Goal: Ask a question

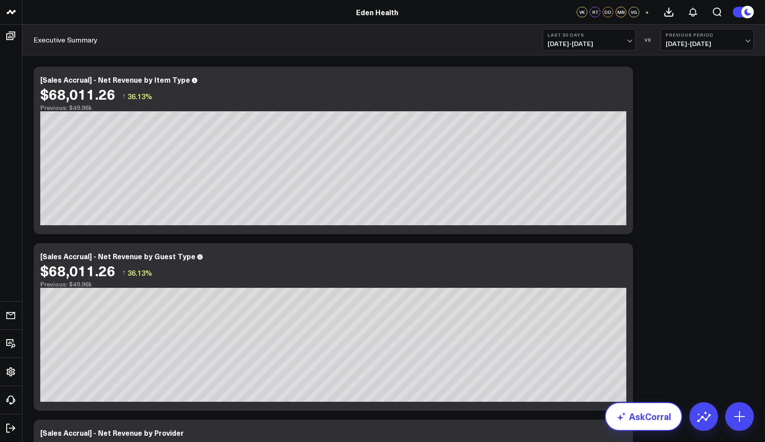
click at [626, 424] on link "AskCorral" at bounding box center [643, 416] width 77 height 29
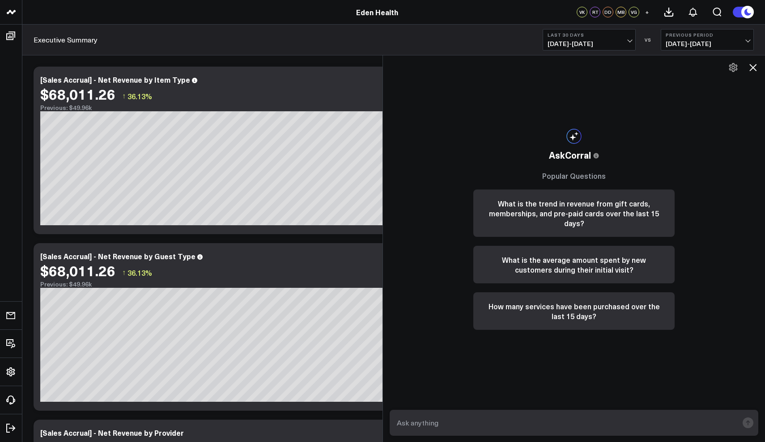
click at [440, 424] on textarea at bounding box center [565, 423] width 343 height 16
type textarea "can you give me how many services by type have been sold"
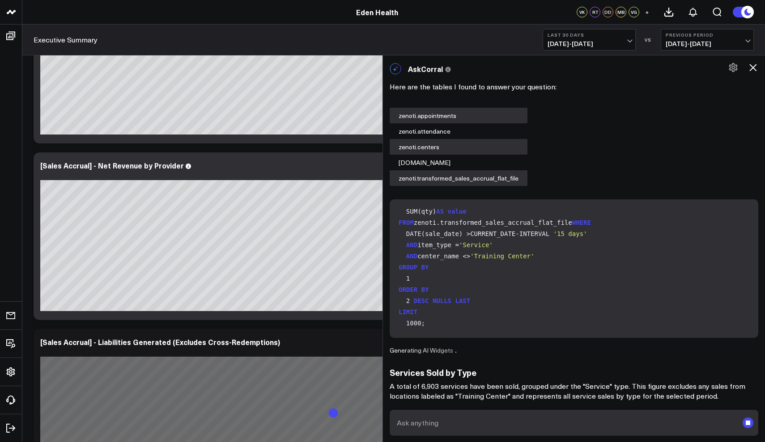
scroll to position [277, 0]
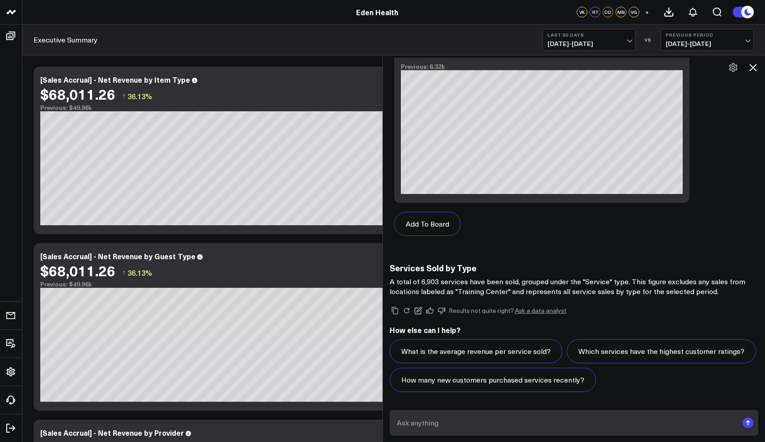
scroll to position [772, 0]
click at [449, 428] on textarea at bounding box center [565, 423] width 343 height 16
type textarea "h"
type textarea "not how many but detailed by product"
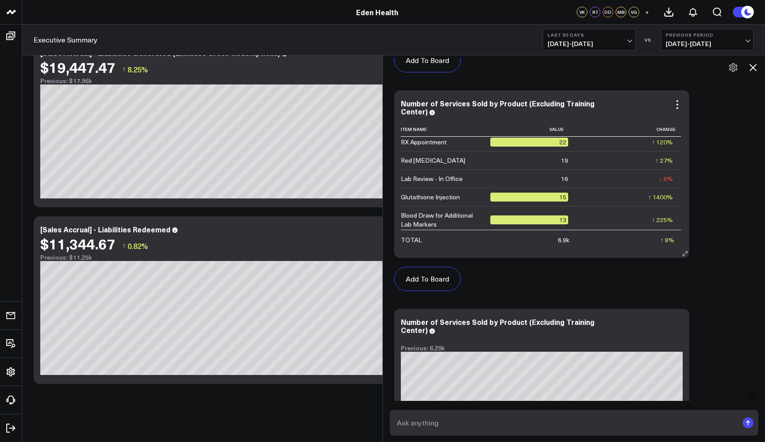
scroll to position [191, 0]
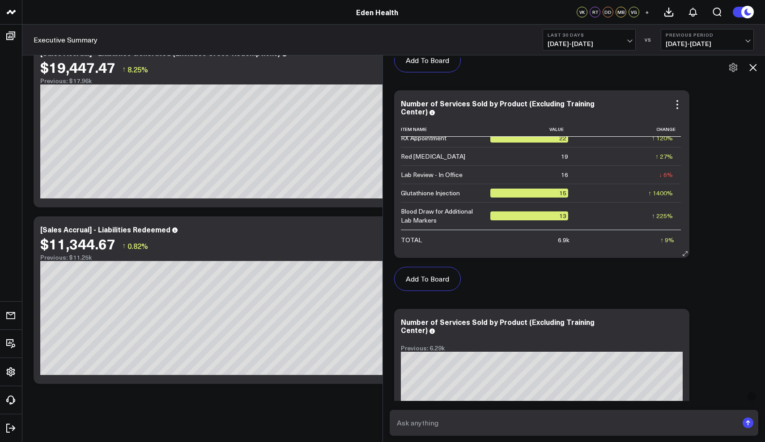
click at [599, 202] on td "↑ 225% Previous 4" at bounding box center [628, 215] width 105 height 27
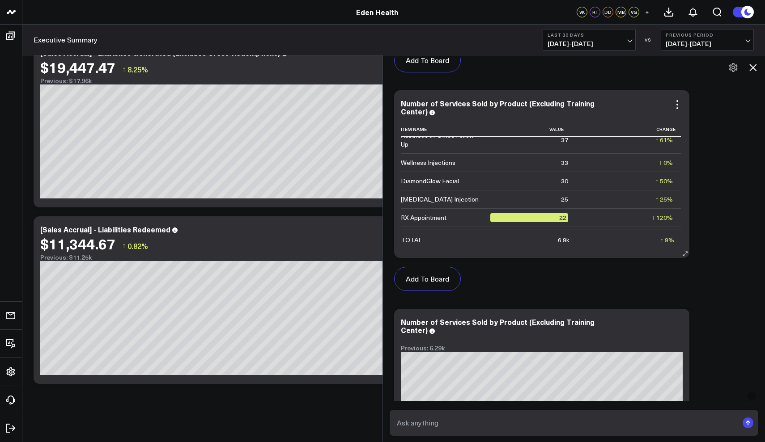
scroll to position [111, 0]
click at [629, 42] on span "[DATE] - [DATE]" at bounding box center [588, 43] width 83 height 7
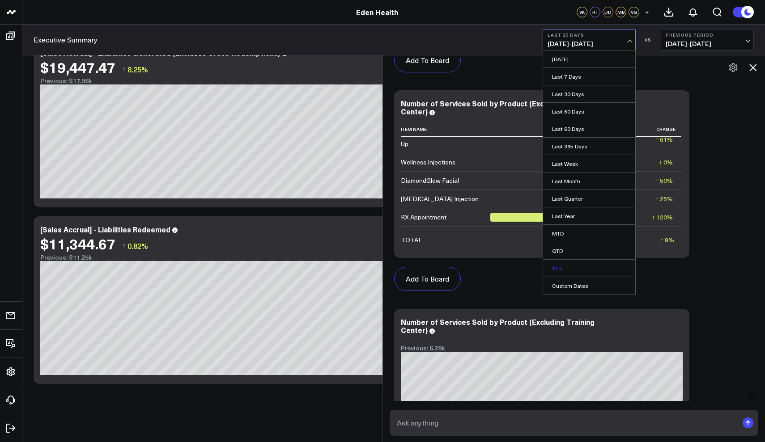
click at [563, 272] on link "YTD" at bounding box center [589, 268] width 92 height 17
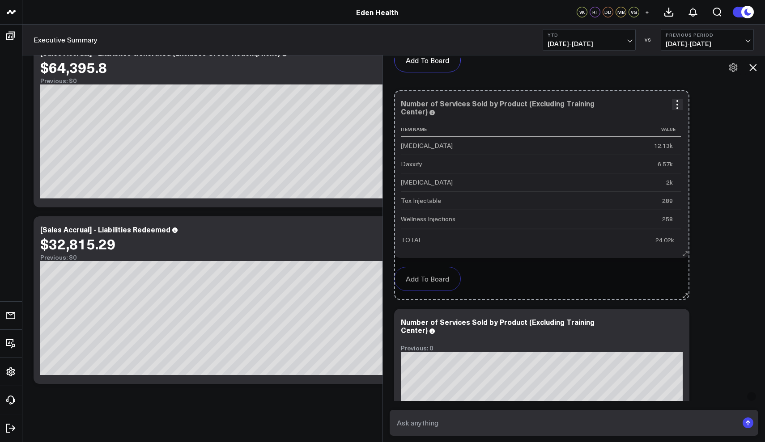
click at [684, 256] on icon at bounding box center [685, 253] width 7 height 7
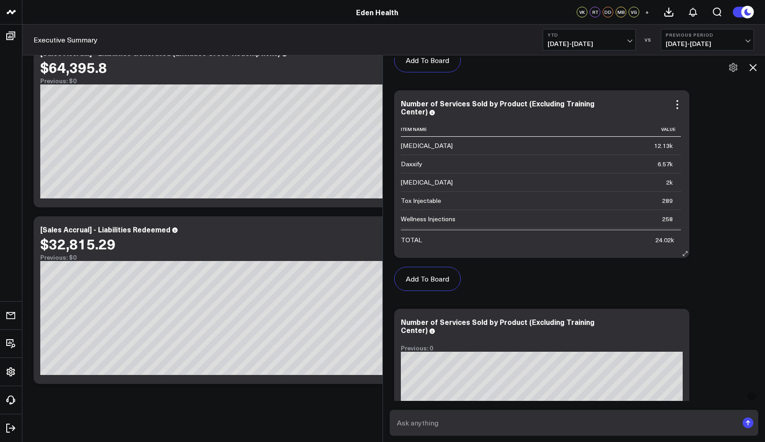
click at [684, 252] on icon at bounding box center [685, 253] width 7 height 7
click at [676, 106] on icon at bounding box center [677, 104] width 11 height 11
click at [469, 428] on textarea at bounding box center [565, 423] width 343 height 16
type textarea "I want an excel of number services sold by product"
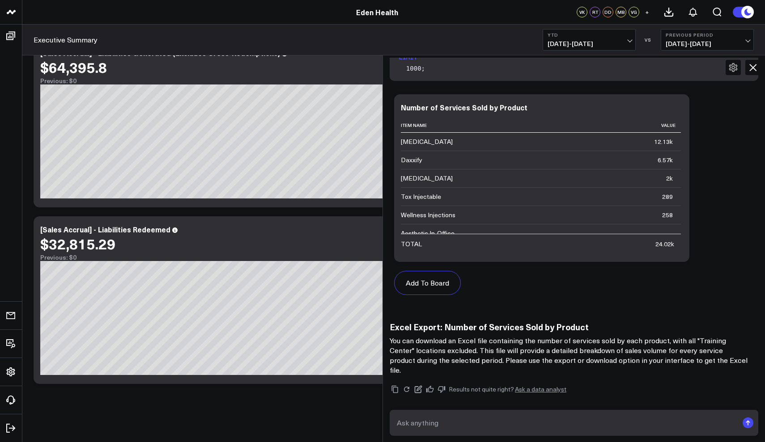
scroll to position [2455, 0]
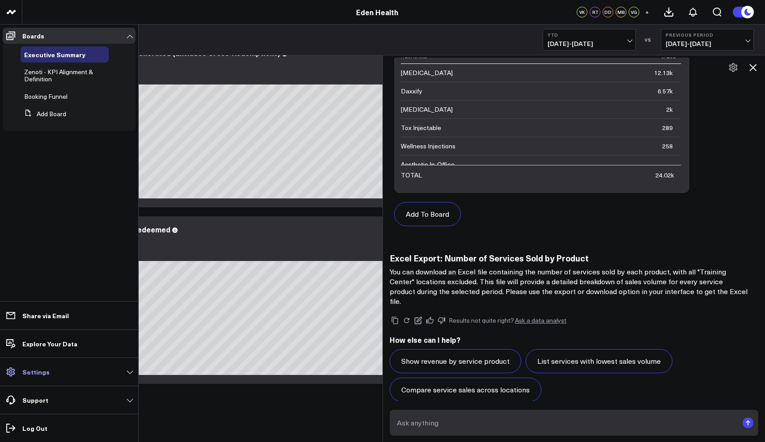
click at [130, 371] on link "Settings" at bounding box center [69, 372] width 133 height 16
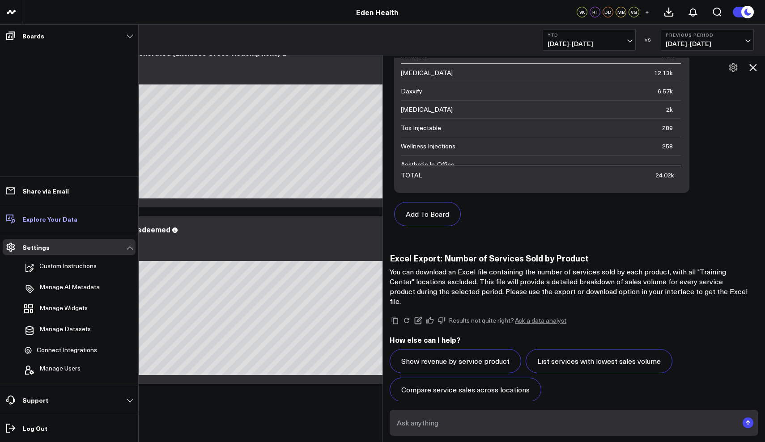
click at [82, 220] on link "Explore Your Data" at bounding box center [69, 219] width 133 height 16
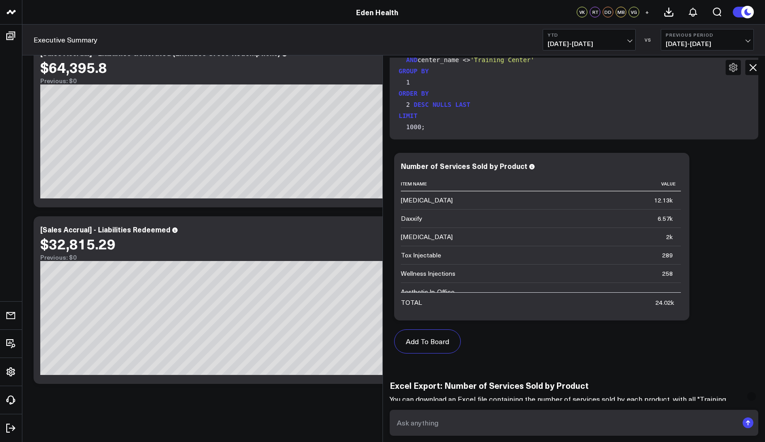
scroll to position [2084, 0]
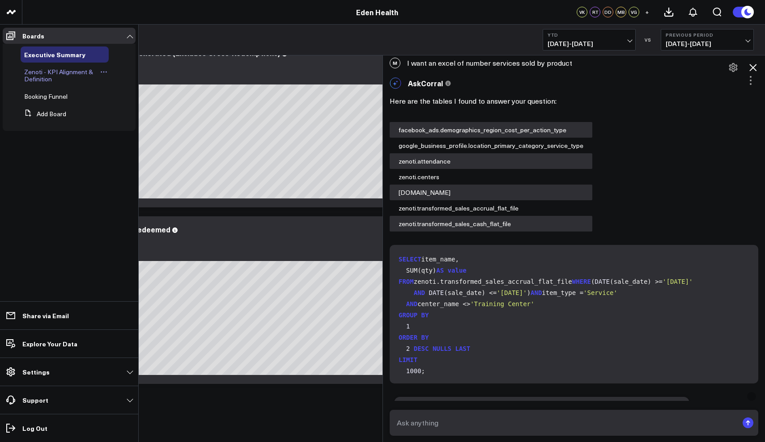
click at [38, 71] on span "Zenoti - KPI Alignment & Definition" at bounding box center [58, 76] width 69 height 16
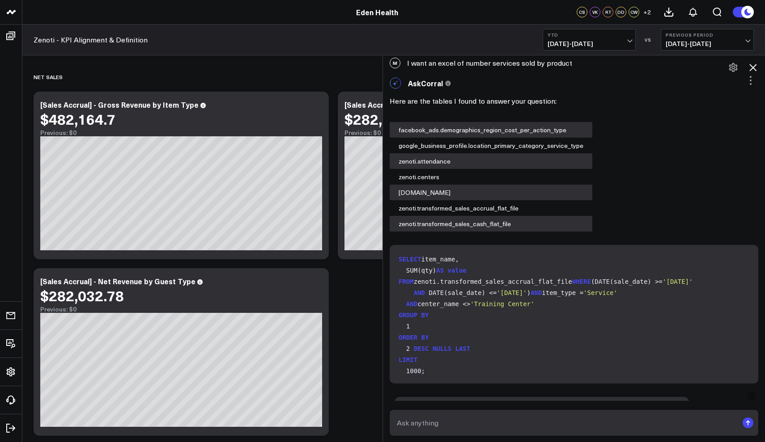
click at [753, 69] on icon at bounding box center [752, 67] width 11 height 11
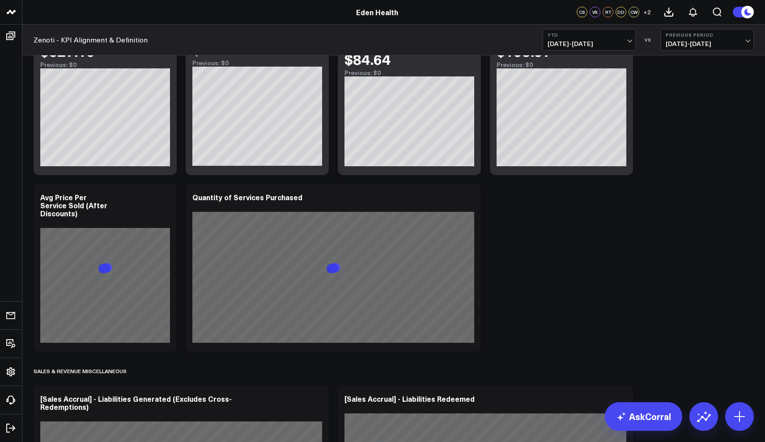
scroll to position [914, 0]
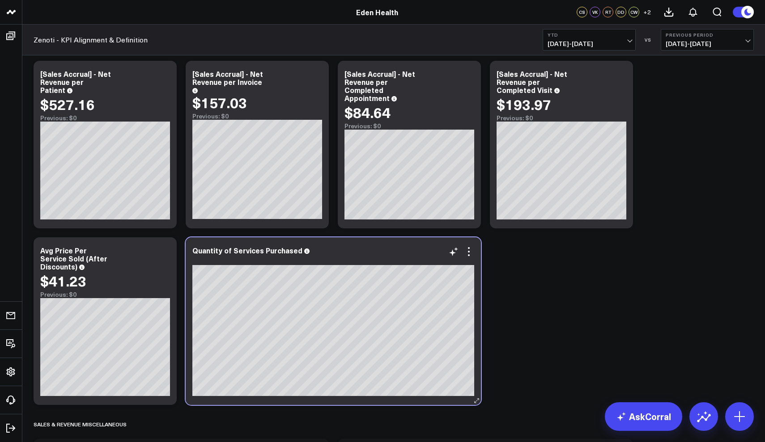
click at [469, 257] on div at bounding box center [333, 260] width 282 height 6
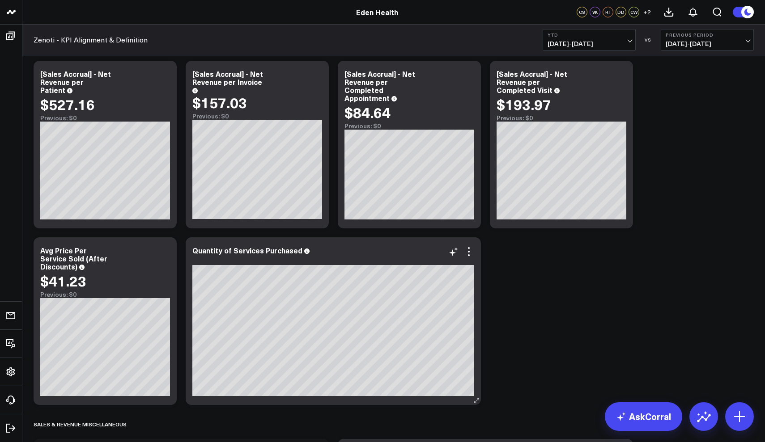
click at [469, 257] on div at bounding box center [333, 260] width 282 height 6
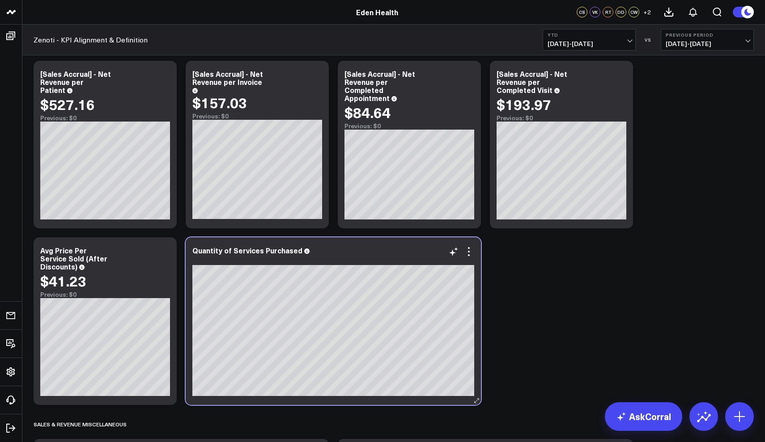
click at [469, 257] on div at bounding box center [333, 260] width 282 height 6
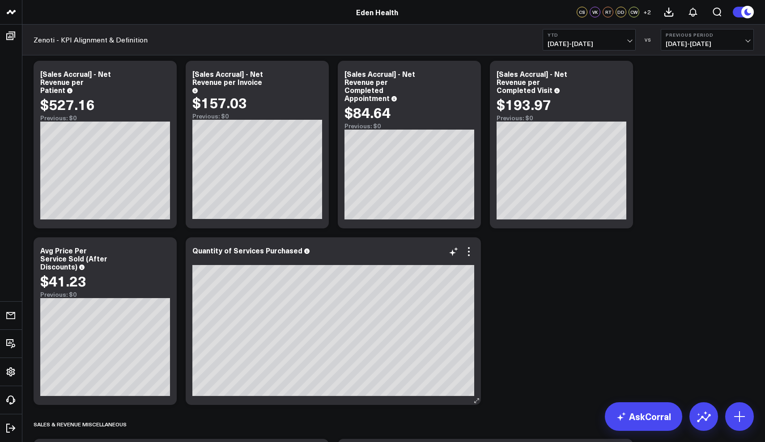
click at [476, 400] on icon at bounding box center [476, 401] width 7 height 7
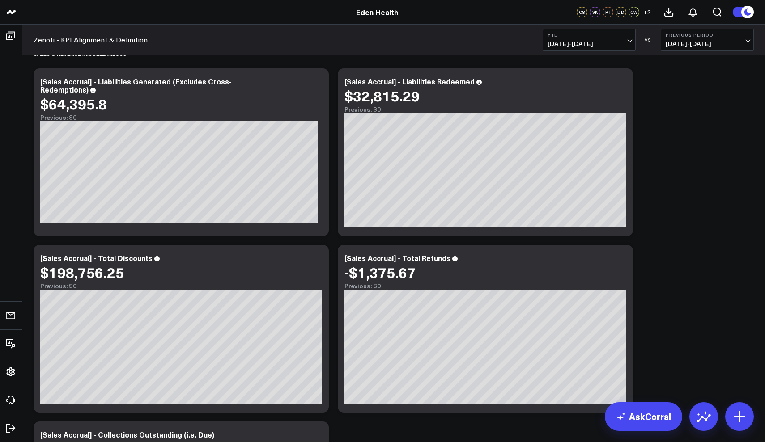
scroll to position [1262, 0]
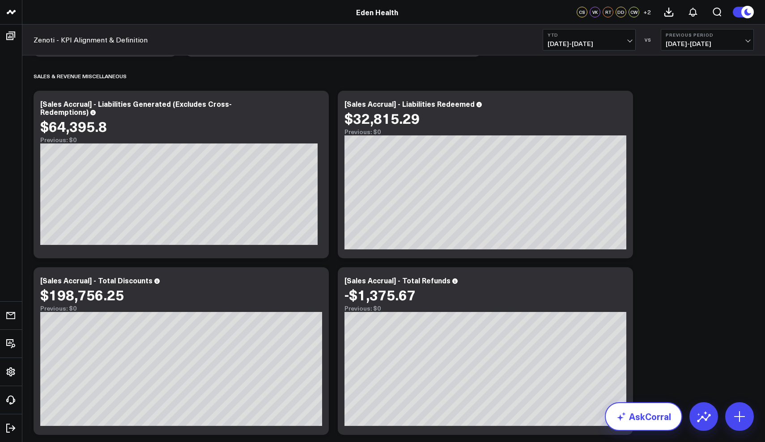
click at [648, 420] on link "AskCorral" at bounding box center [643, 416] width 77 height 29
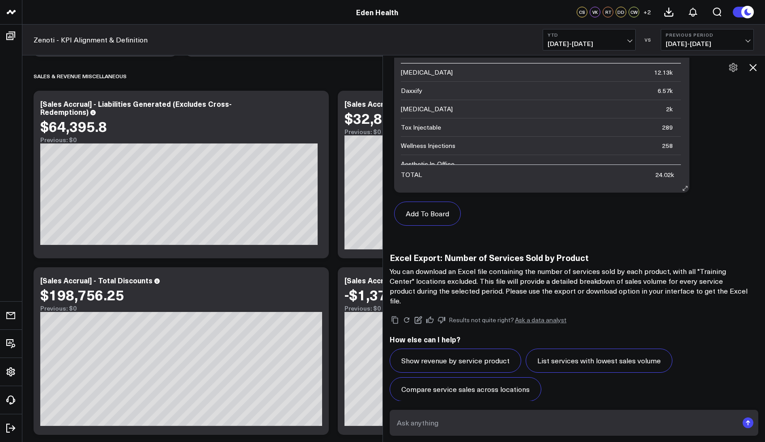
scroll to position [2455, 0]
click at [514, 432] on form at bounding box center [574, 423] width 369 height 26
click at [438, 420] on textarea at bounding box center [565, 423] width 343 height 16
type textarea "I want the top 25 number of services sold by product"
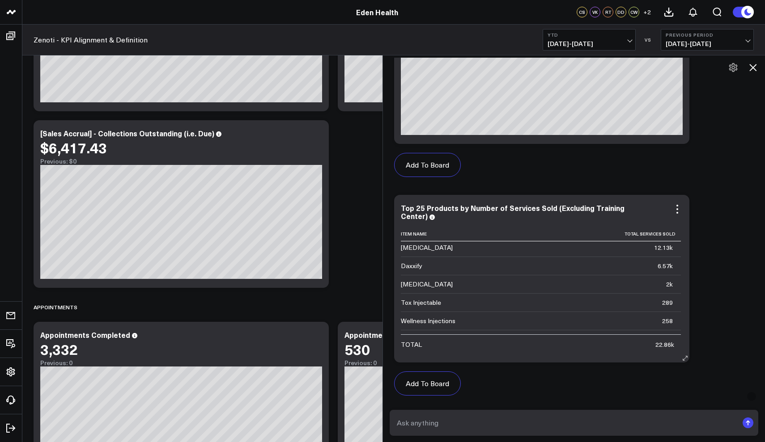
scroll to position [0, 0]
drag, startPoint x: 402, startPoint y: 244, endPoint x: 561, endPoint y: 313, distance: 173.1
click at [418, 203] on div "Top 25 Products by Number of Services Sold (Excluding Training Center)" at bounding box center [513, 212] width 224 height 18
click at [417, 246] on div "[MEDICAL_DATA]" at bounding box center [427, 250] width 52 height 9
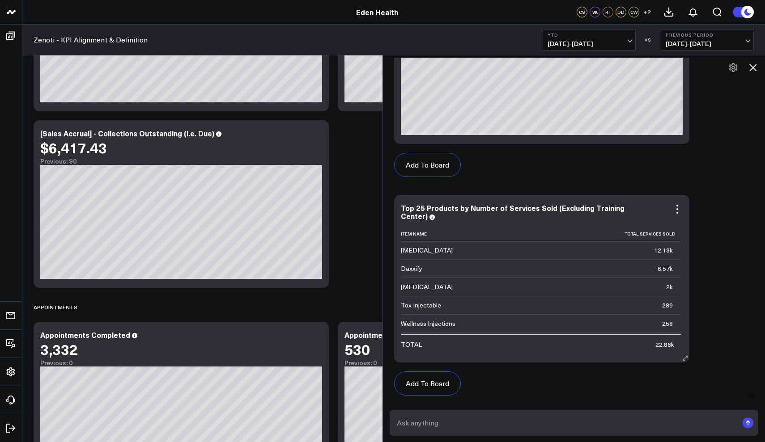
drag, startPoint x: 403, startPoint y: 224, endPoint x: 533, endPoint y: 305, distance: 152.9
click at [484, 231] on icon at bounding box center [483, 233] width 4 height 4
click at [481, 227] on input at bounding box center [444, 233] width 87 height 16
click at [448, 249] on td "[MEDICAL_DATA]" at bounding box center [445, 250] width 89 height 18
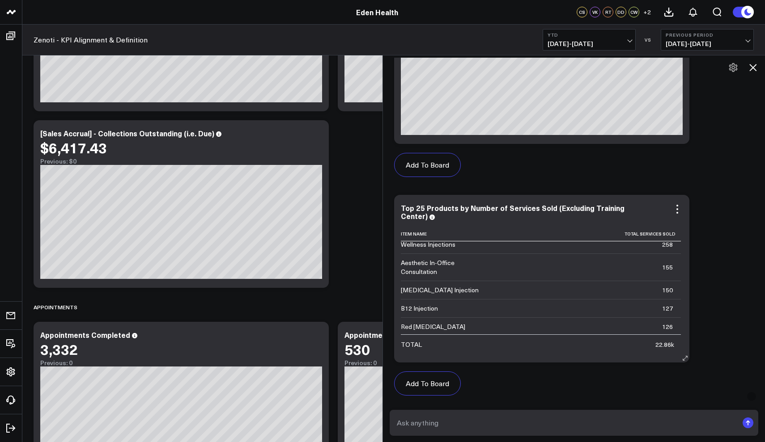
scroll to position [86, 0]
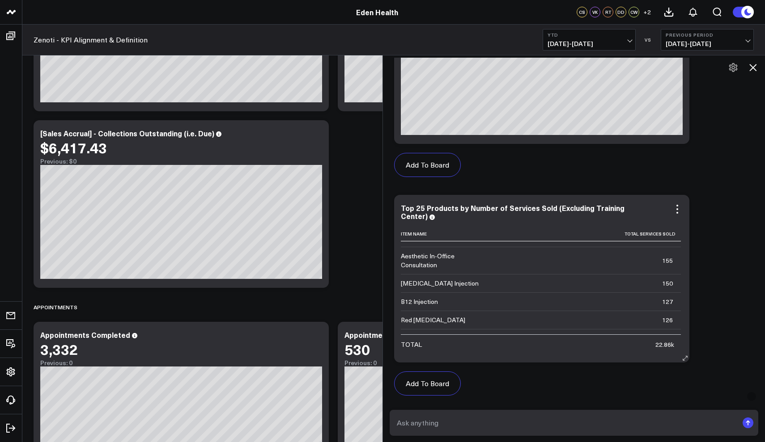
drag, startPoint x: 436, startPoint y: 275, endPoint x: 516, endPoint y: 277, distance: 80.5
click at [516, 277] on tr "[MEDICAL_DATA] Injection 150" at bounding box center [541, 283] width 280 height 18
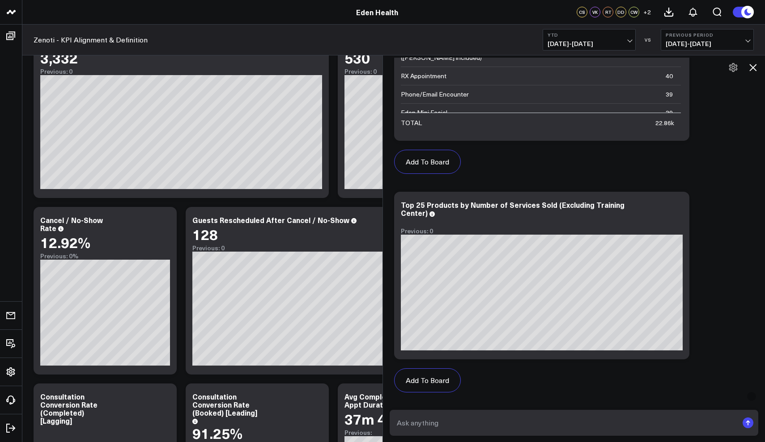
scroll to position [3348, 0]
